Goal: Information Seeking & Learning: Learn about a topic

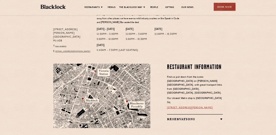
scroll to position [280, 0]
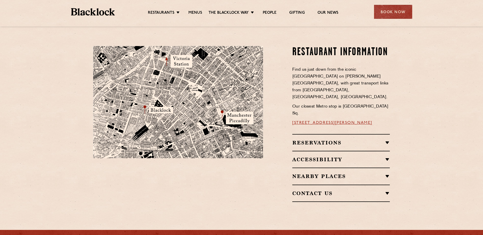
click at [311, 191] on h2 "Contact Us" at bounding box center [342, 194] width 98 height 6
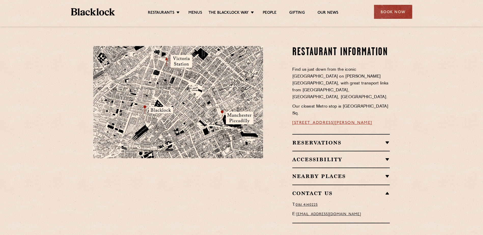
click at [318, 174] on h2 "Nearby Places" at bounding box center [342, 177] width 98 height 6
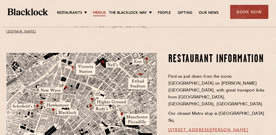
click at [100, 12] on link "Menus" at bounding box center [99, 13] width 13 height 6
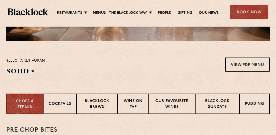
scroll to position [175, 0]
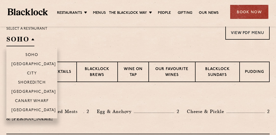
click at [33, 40] on h2 "SOHO" at bounding box center [20, 40] width 28 height 11
click at [32, 108] on p "[GEOGRAPHIC_DATA]" at bounding box center [33, 110] width 45 height 5
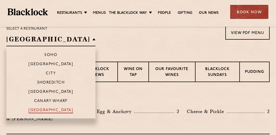
click at [39, 110] on p "[GEOGRAPHIC_DATA]" at bounding box center [51, 110] width 45 height 5
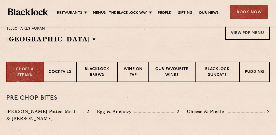
click at [109, 46] on section "Select a restaurant Manchester Soho Birmingham City Shoreditch Covent Garden Ca…" at bounding box center [138, 35] width 276 height 52
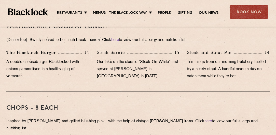
scroll to position [378, 0]
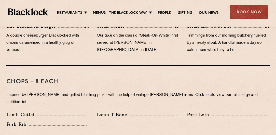
click at [128, 71] on div "Chops - 8 each Inspired by Joe Beef and grilled blushing pink - with the help o…" at bounding box center [137, 102] width 263 height 74
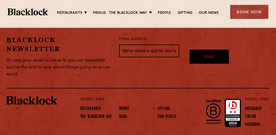
scroll to position [1003, 0]
